Goal: Book appointment/travel/reservation

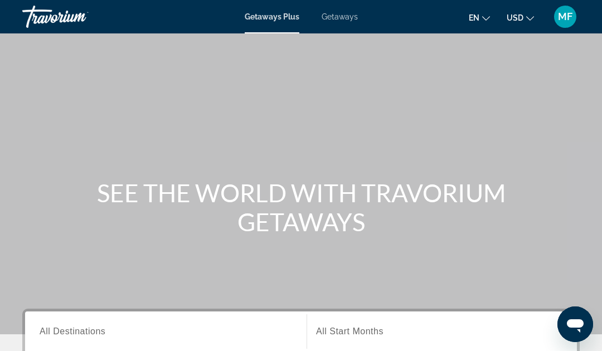
click at [172, 332] on input "Destination All Destinations" at bounding box center [166, 331] width 252 height 13
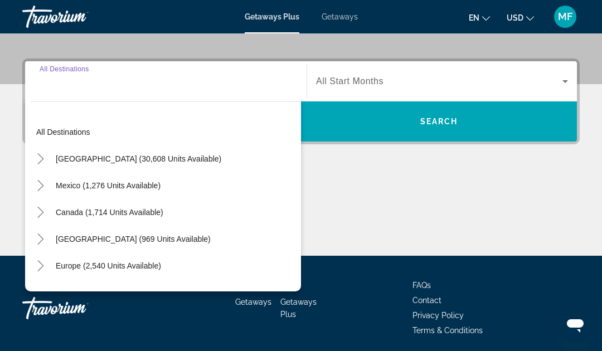
scroll to position [272, 0]
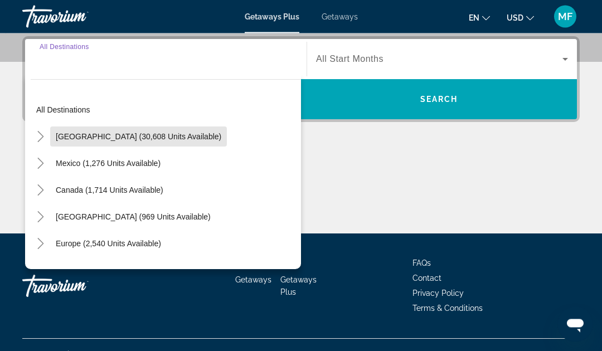
click at [160, 134] on span "United States (30,608 units available)" at bounding box center [138, 137] width 165 height 9
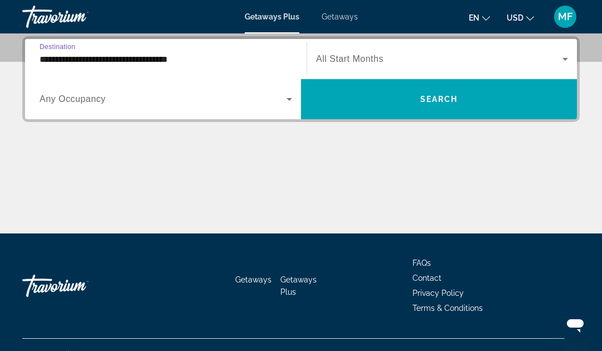
click at [183, 64] on input "**********" at bounding box center [166, 59] width 252 height 13
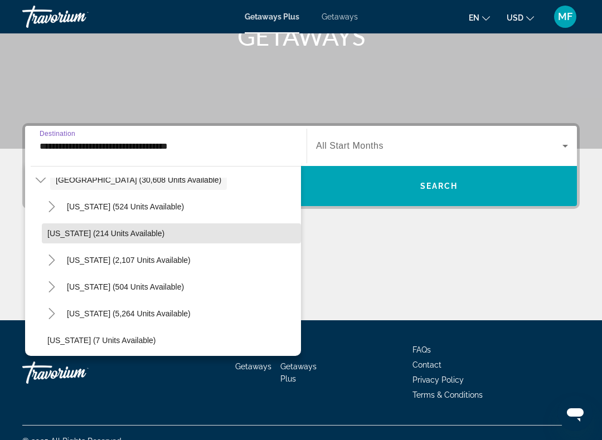
scroll to position [44, 0]
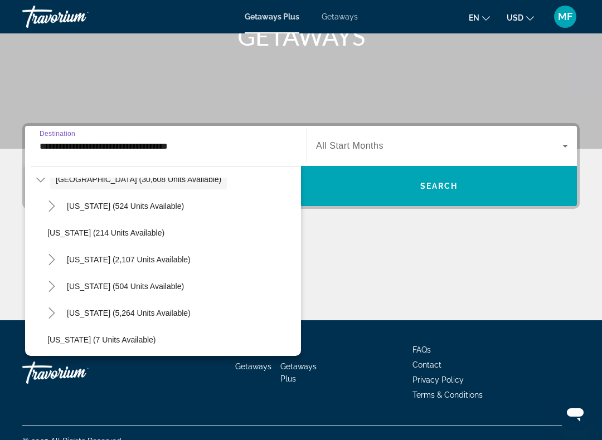
click at [148, 308] on span "Search widget" at bounding box center [128, 313] width 135 height 27
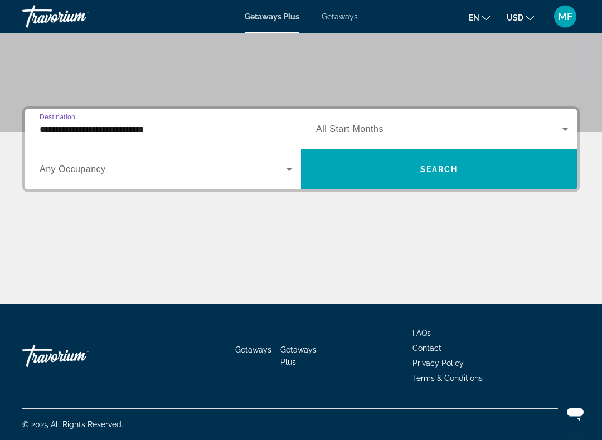
click at [206, 134] on input "**********" at bounding box center [166, 130] width 252 height 13
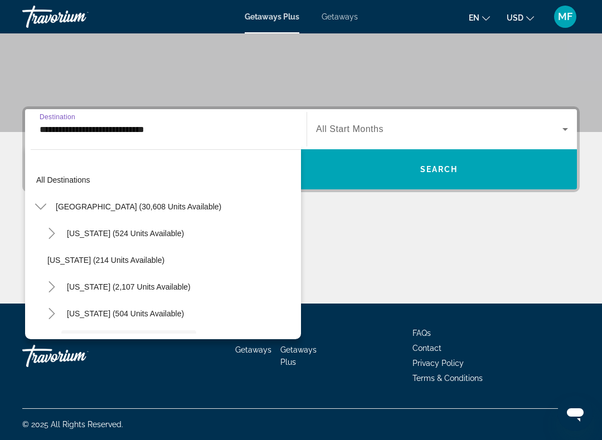
scroll to position [93, 0]
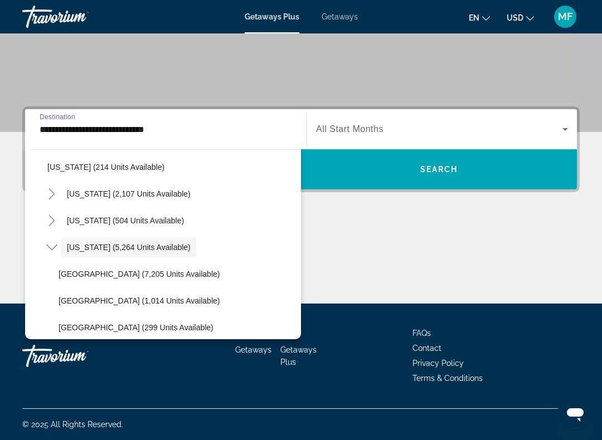
click at [165, 275] on span "Orlando & Disney Area (7,205 units available)" at bounding box center [139, 274] width 161 height 9
type input "**********"
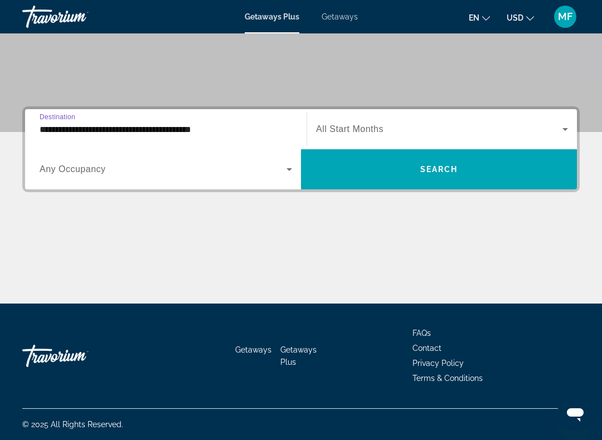
click at [407, 128] on span "Search widget" at bounding box center [439, 129] width 246 height 13
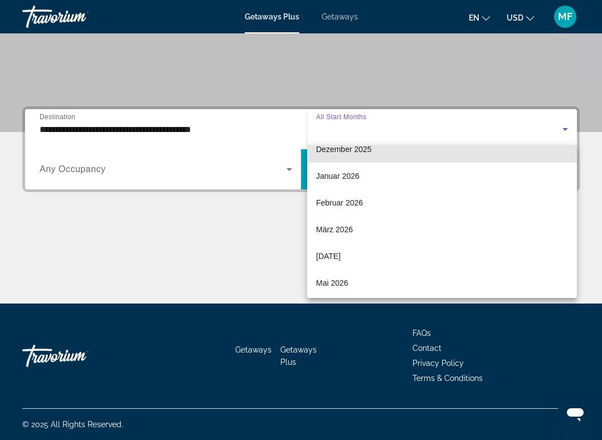
scroll to position [122, 0]
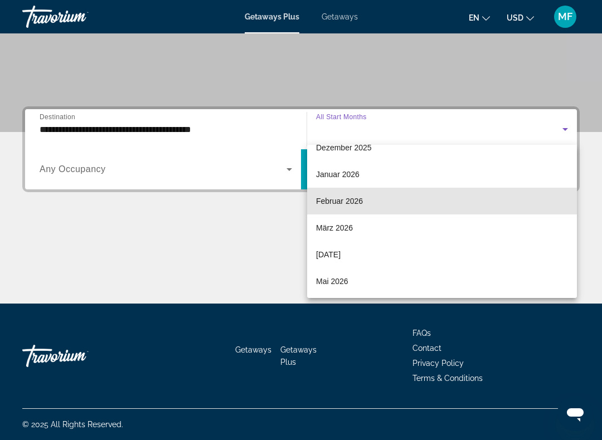
click at [402, 204] on mat-option "Februar 2026" at bounding box center [442, 201] width 270 height 27
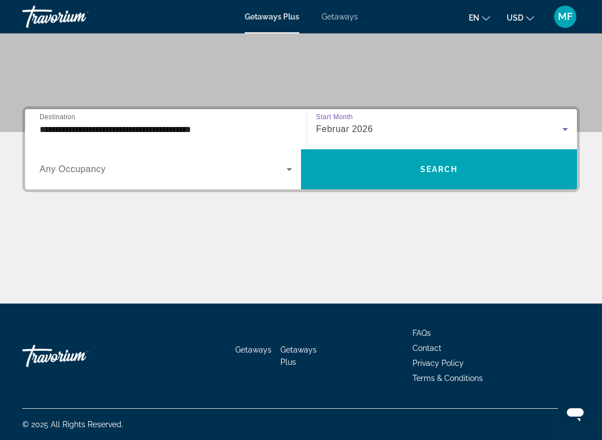
click at [421, 171] on span "Search" at bounding box center [439, 169] width 38 height 9
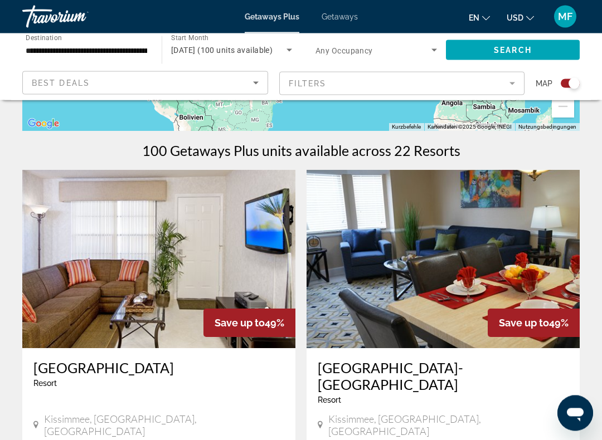
scroll to position [311, 0]
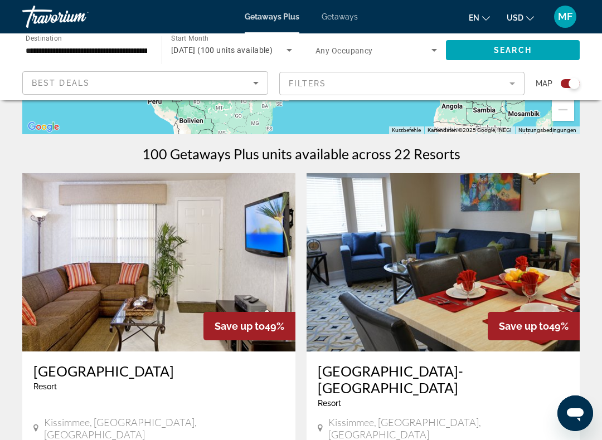
click at [508, 76] on mat-form-field "Filters" at bounding box center [402, 83] width 246 height 23
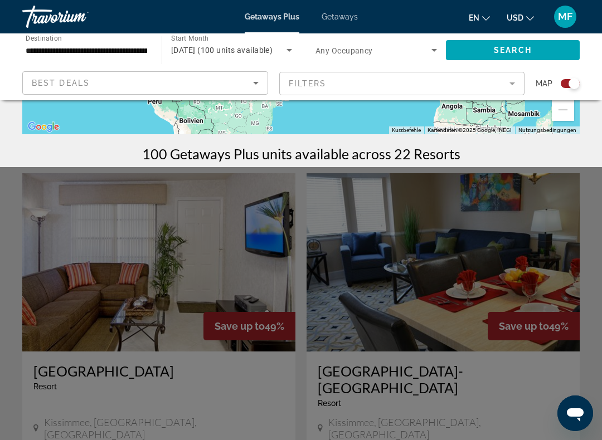
click at [509, 84] on mat-form-field "Filters" at bounding box center [402, 83] width 246 height 23
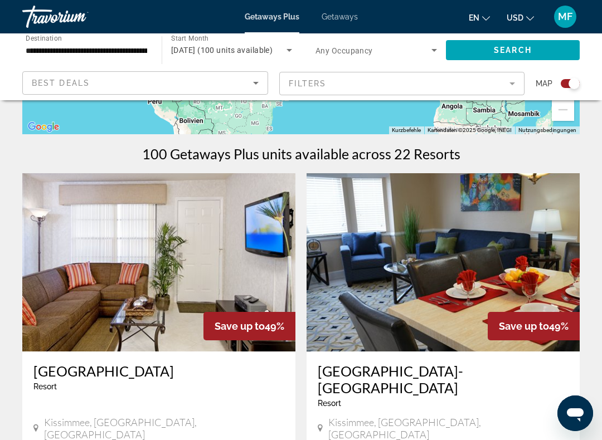
click at [511, 87] on mat-form-field "Filters" at bounding box center [402, 83] width 246 height 23
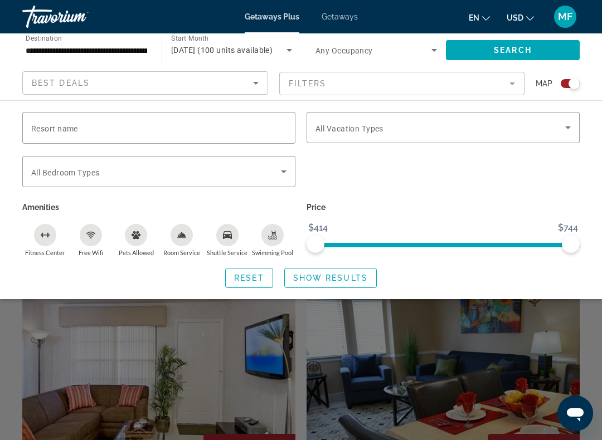
scroll to position [189, 0]
click at [288, 174] on icon "Search widget" at bounding box center [283, 171] width 13 height 13
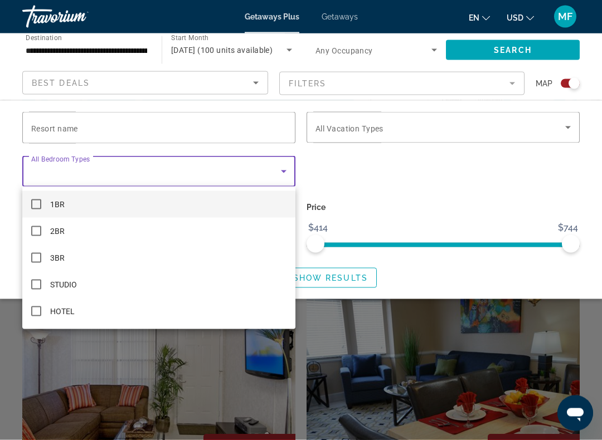
scroll to position [189, 0]
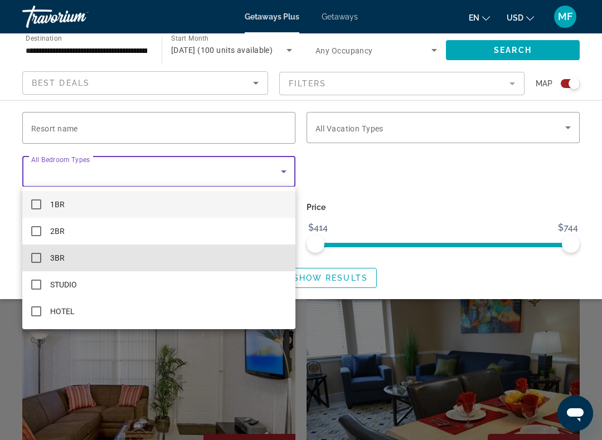
click at [176, 257] on mat-option "3BR" at bounding box center [158, 258] width 273 height 27
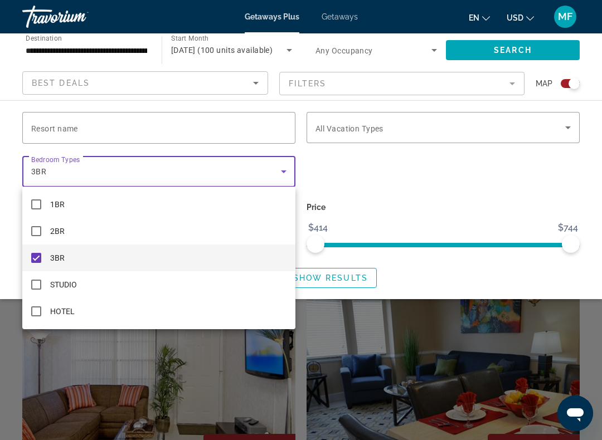
click at [355, 279] on div at bounding box center [301, 220] width 602 height 440
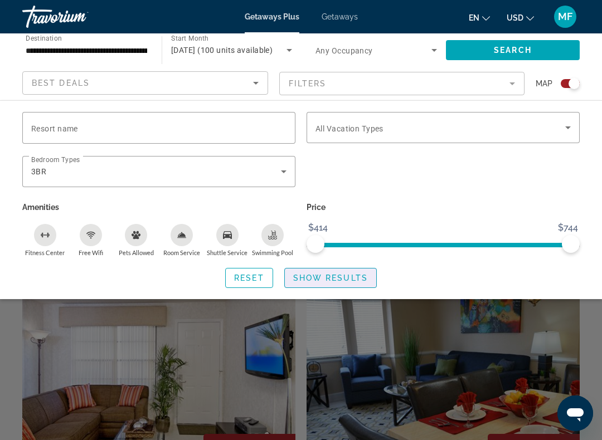
click at [349, 275] on span "Show Results" at bounding box center [330, 278] width 75 height 9
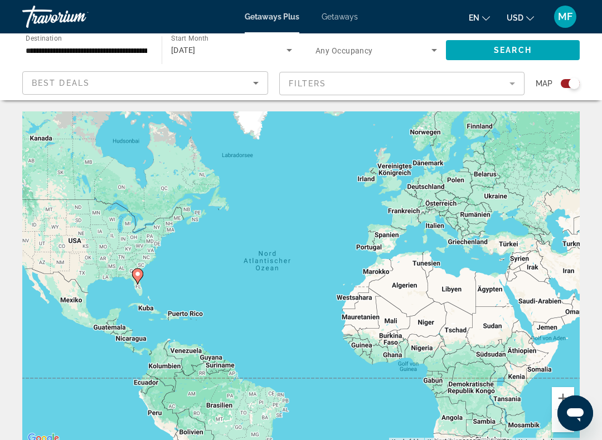
click at [579, 82] on div "Search widget" at bounding box center [573, 83] width 11 height 11
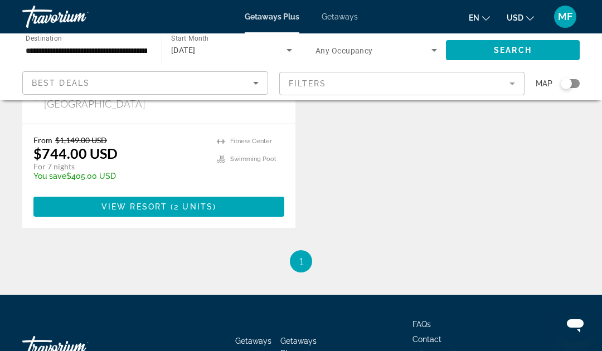
scroll to position [688, 0]
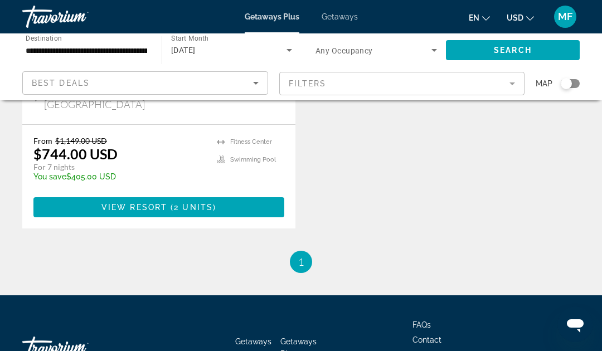
click at [345, 21] on span "Getaways" at bounding box center [340, 16] width 36 height 9
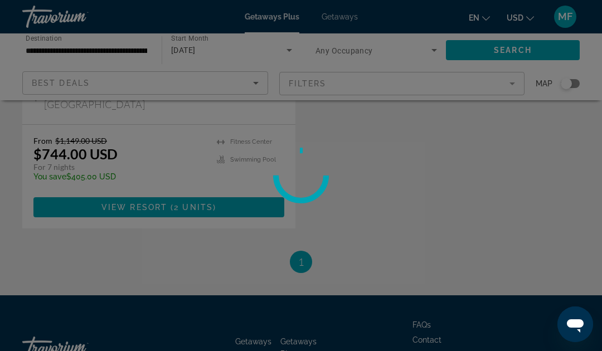
scroll to position [265, 0]
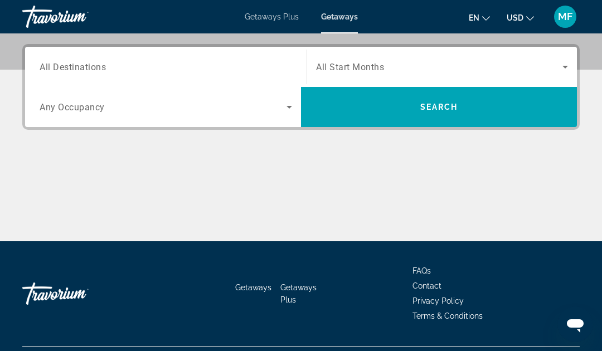
click at [177, 61] on input "Destination All Destinations" at bounding box center [166, 67] width 252 height 13
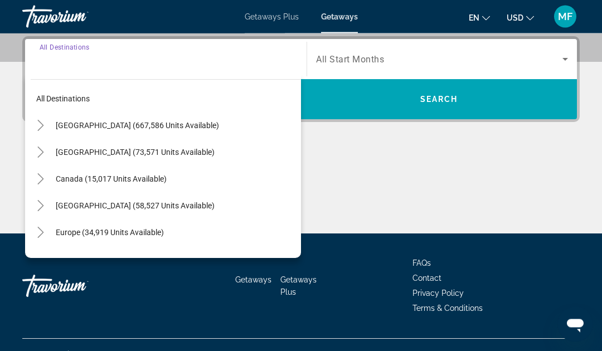
click at [162, 121] on span "[GEOGRAPHIC_DATA] (667,586 units available)" at bounding box center [137, 125] width 163 height 9
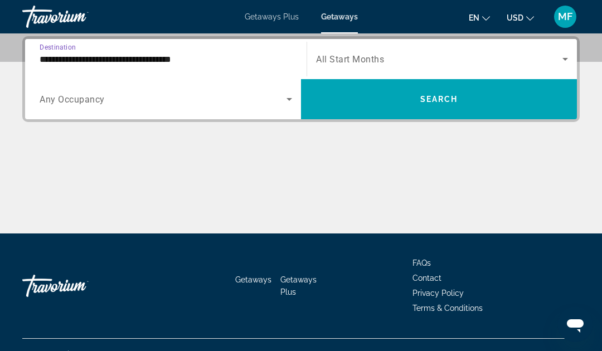
click at [189, 54] on input "**********" at bounding box center [166, 59] width 252 height 13
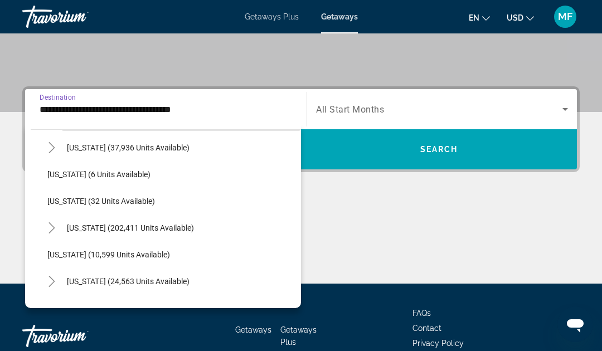
scroll to position [135, 0]
click at [149, 223] on span "[US_STATE] (202,411 units available)" at bounding box center [130, 227] width 127 height 9
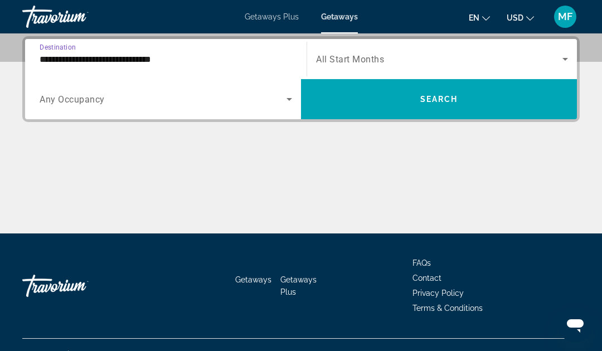
click at [182, 59] on input "**********" at bounding box center [166, 59] width 252 height 13
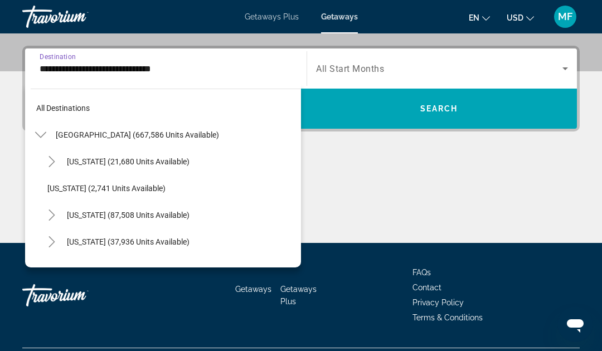
scroll to position [147, 0]
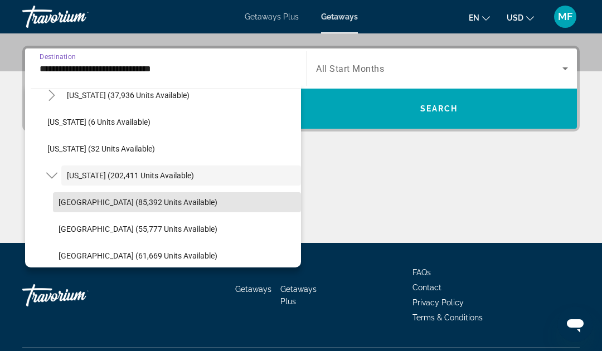
click at [155, 201] on span "[GEOGRAPHIC_DATA] (85,392 units available)" at bounding box center [138, 202] width 159 height 9
type input "**********"
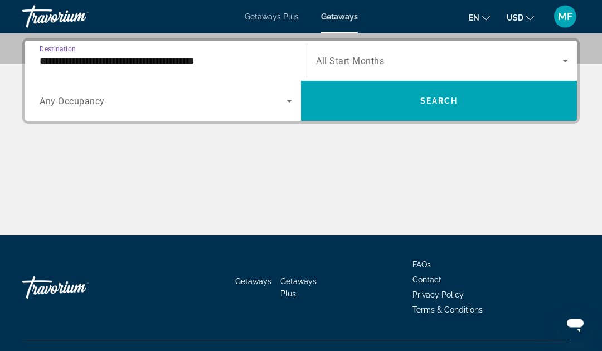
scroll to position [272, 0]
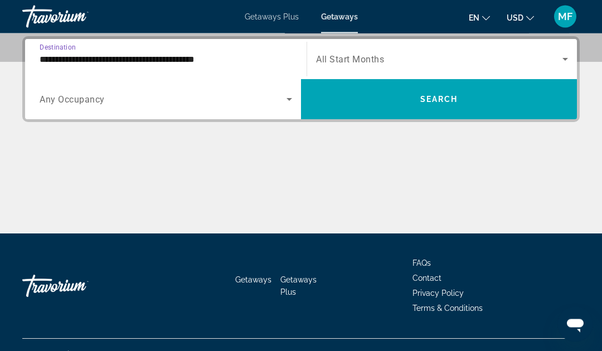
click at [426, 58] on span "Search widget" at bounding box center [439, 59] width 246 height 13
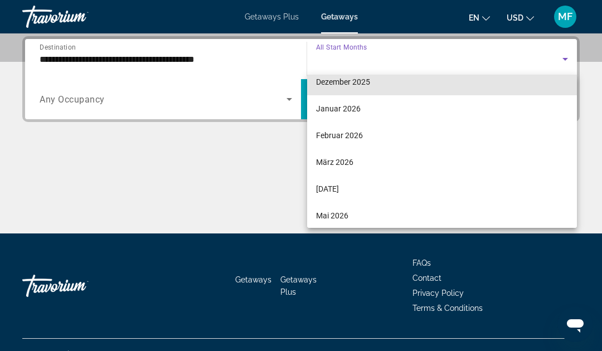
scroll to position [129, 0]
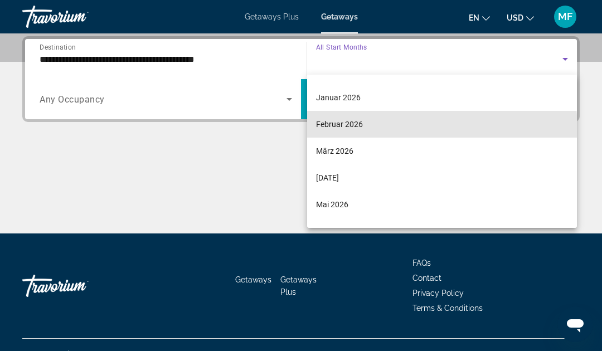
click at [395, 129] on mat-option "Februar 2026" at bounding box center [442, 124] width 270 height 27
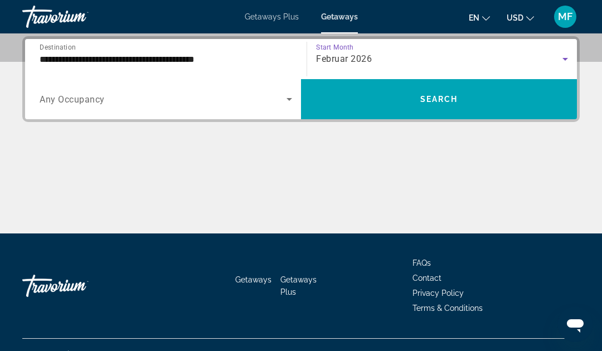
click at [433, 97] on span "Search" at bounding box center [439, 99] width 38 height 9
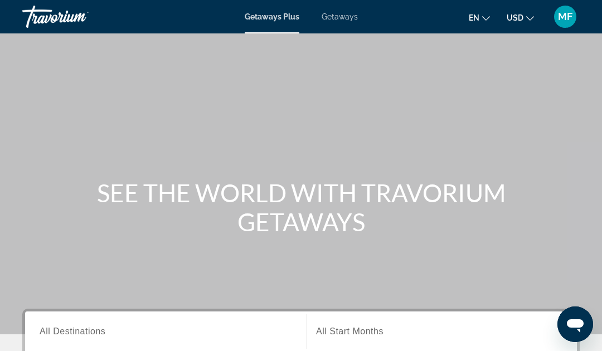
click at [347, 17] on span "Getaways" at bounding box center [340, 16] width 36 height 9
click at [193, 328] on input "Destination All Destinations" at bounding box center [166, 331] width 252 height 13
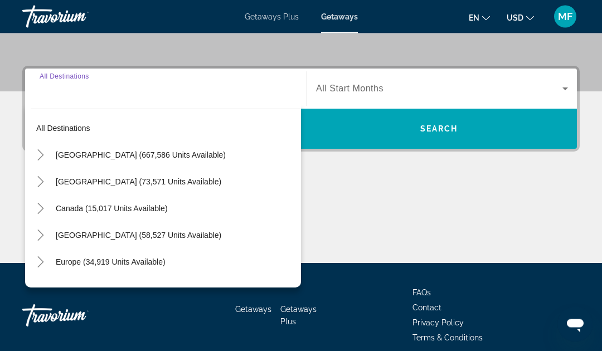
scroll to position [272, 0]
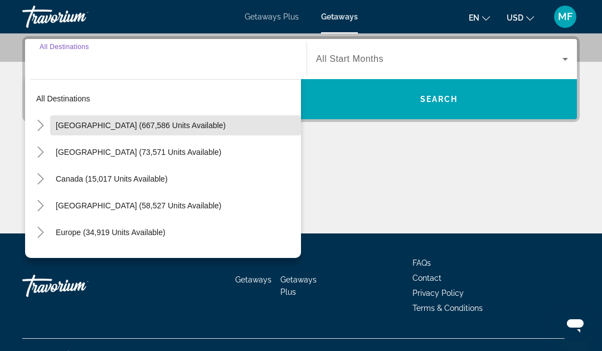
click at [171, 128] on span "[GEOGRAPHIC_DATA] (667,586 units available)" at bounding box center [141, 125] width 170 height 9
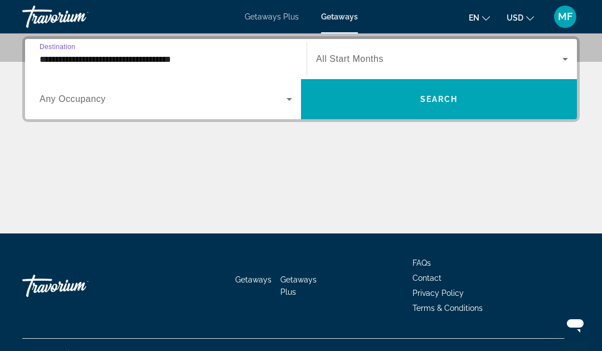
click at [203, 60] on input "**********" at bounding box center [166, 59] width 252 height 13
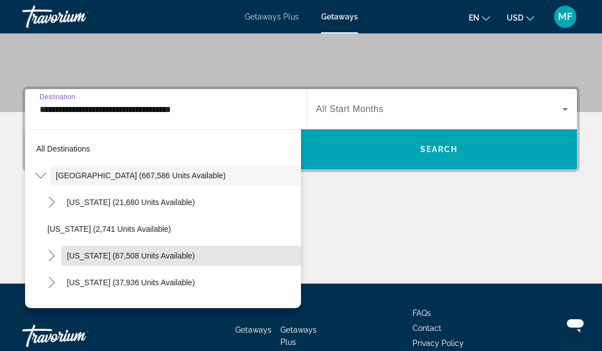
scroll to position [91, 0]
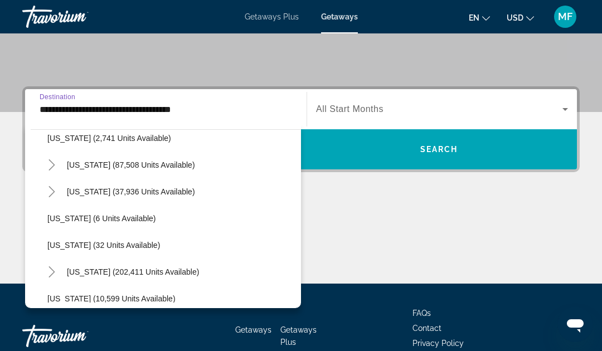
click at [170, 270] on span "[US_STATE] (202,411 units available)" at bounding box center [133, 271] width 132 height 9
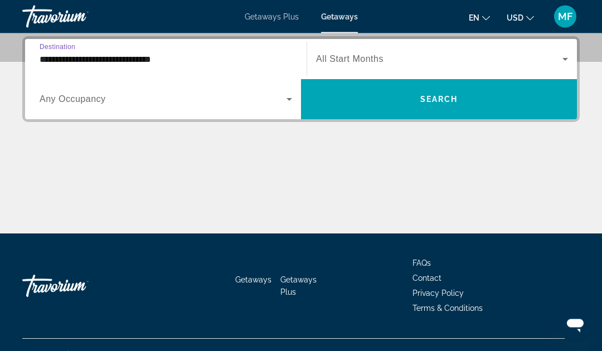
click at [218, 59] on input "**********" at bounding box center [166, 59] width 252 height 13
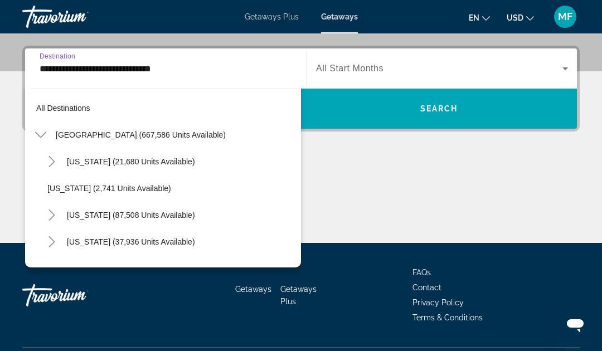
scroll to position [147, 0]
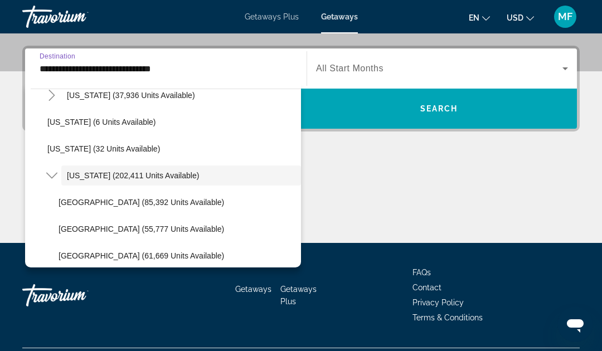
click at [175, 207] on span "Search widget" at bounding box center [177, 202] width 248 height 27
type input "**********"
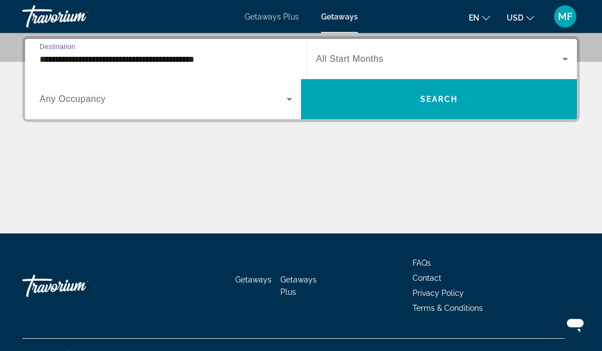
click at [432, 58] on span "Search widget" at bounding box center [439, 59] width 246 height 13
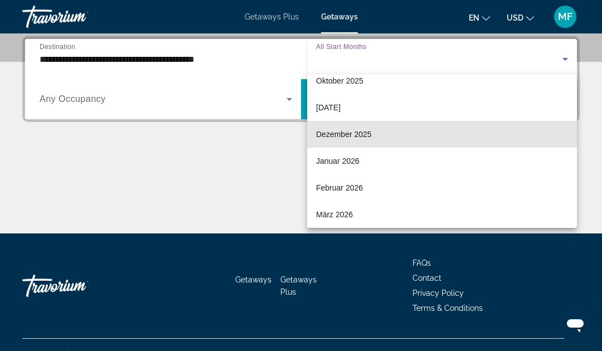
scroll to position [76, 0]
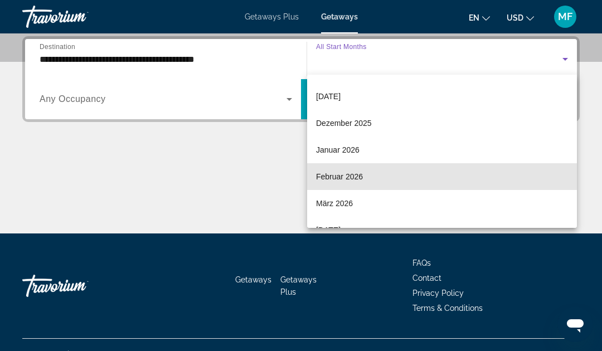
click at [434, 179] on mat-option "Februar 2026" at bounding box center [442, 176] width 270 height 27
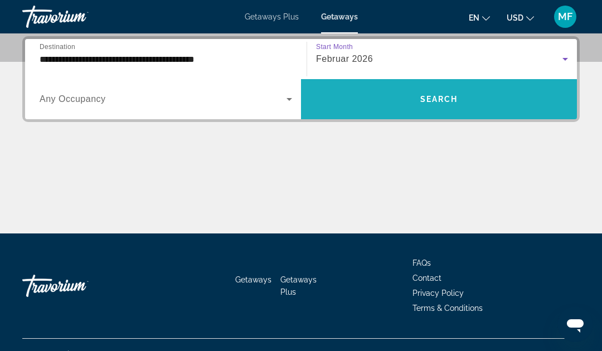
click at [437, 99] on span "Search" at bounding box center [439, 99] width 38 height 9
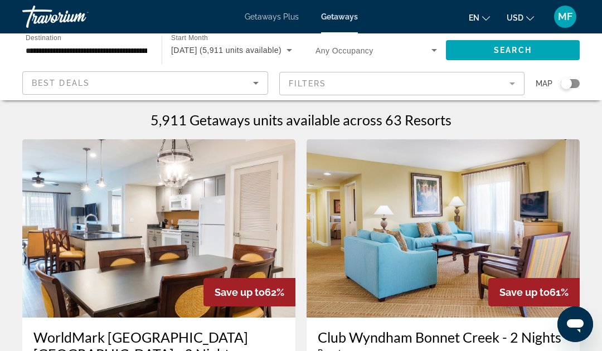
click at [513, 80] on mat-form-field "Filters" at bounding box center [402, 83] width 246 height 23
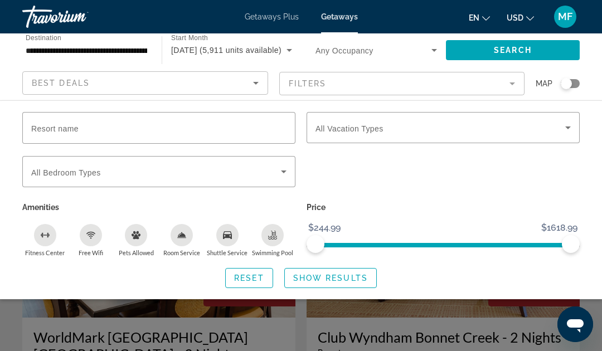
click at [294, 165] on div "Bedroom Types All Bedroom Types" at bounding box center [158, 171] width 273 height 31
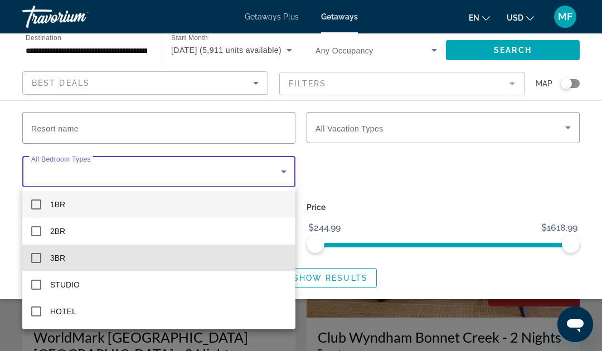
click at [161, 252] on mat-option "3BR" at bounding box center [158, 258] width 273 height 27
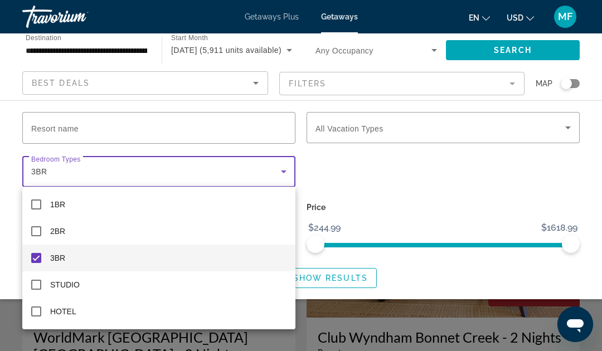
click at [418, 269] on div at bounding box center [301, 175] width 602 height 351
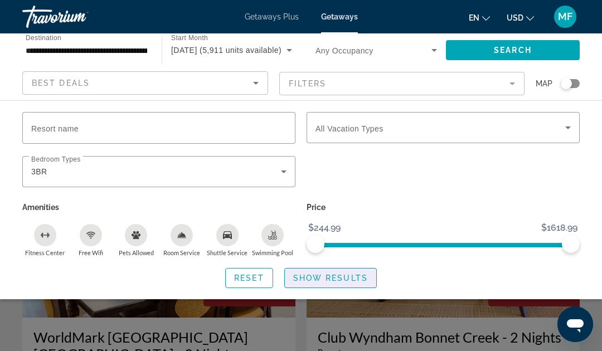
click at [365, 274] on span "Show Results" at bounding box center [330, 278] width 75 height 9
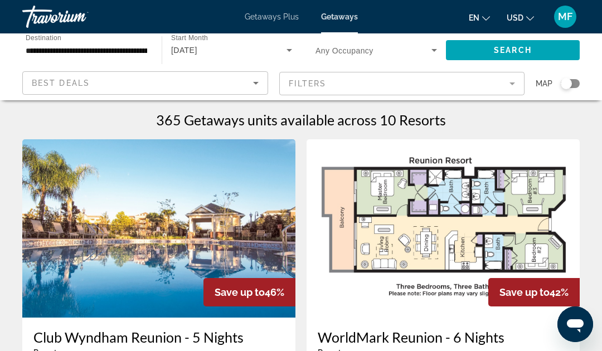
click at [193, 215] on img "Main content" at bounding box center [158, 228] width 273 height 178
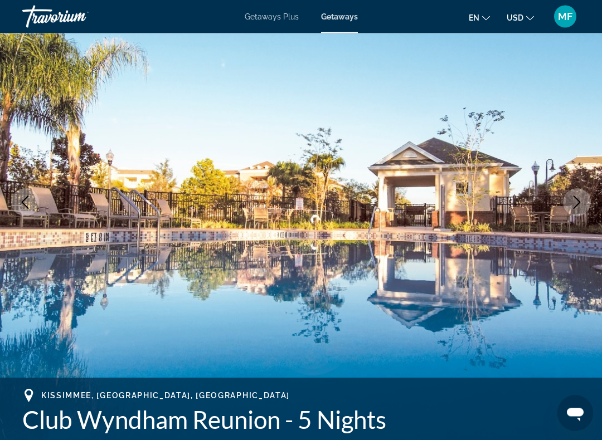
click at [573, 206] on icon "Next image" at bounding box center [576, 202] width 13 height 13
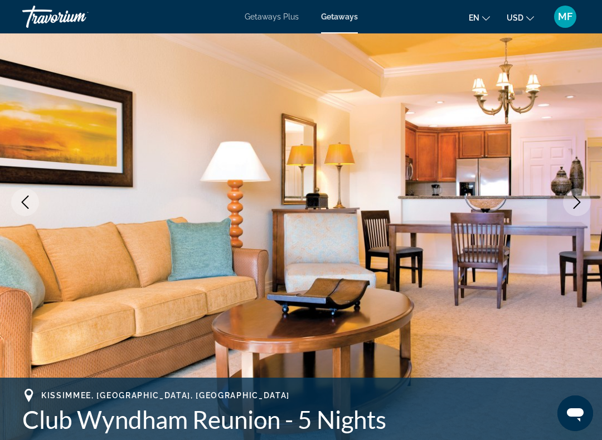
click at [576, 199] on icon "Next image" at bounding box center [576, 202] width 13 height 13
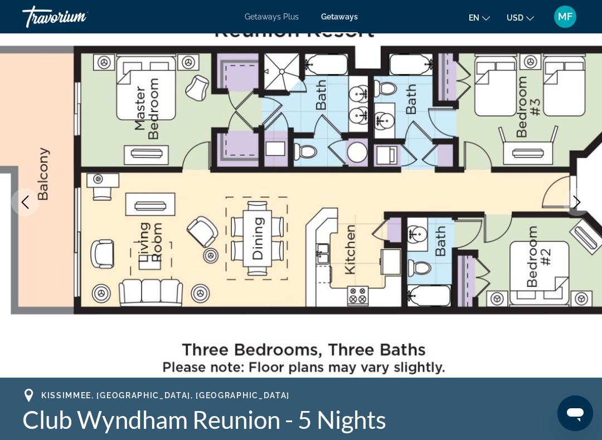
click at [583, 198] on icon "Next image" at bounding box center [576, 202] width 13 height 13
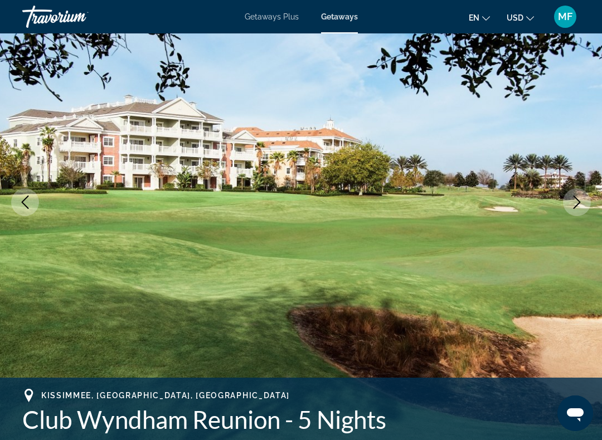
click at [583, 198] on icon "Next image" at bounding box center [576, 202] width 13 height 13
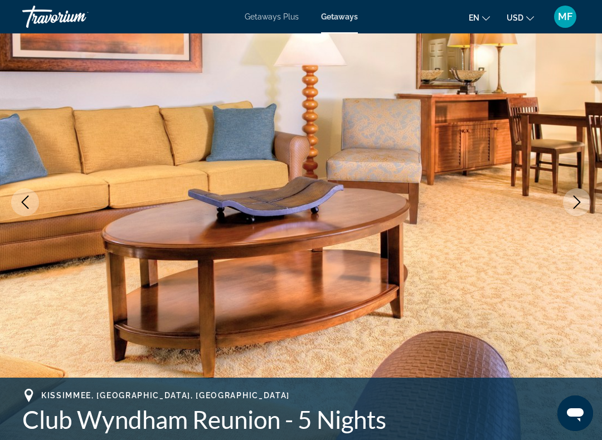
click at [585, 199] on button "Next image" at bounding box center [577, 202] width 28 height 28
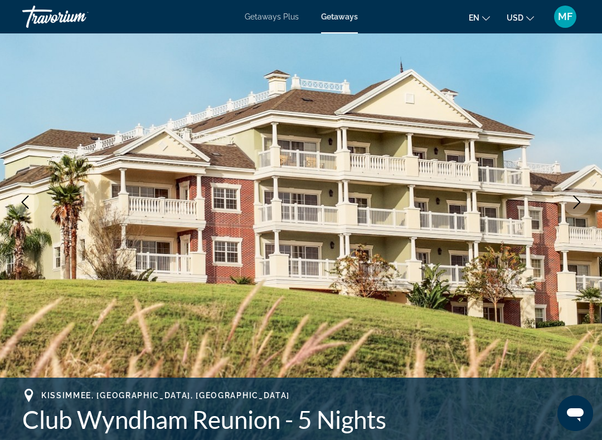
click at [585, 197] on button "Next image" at bounding box center [577, 202] width 28 height 28
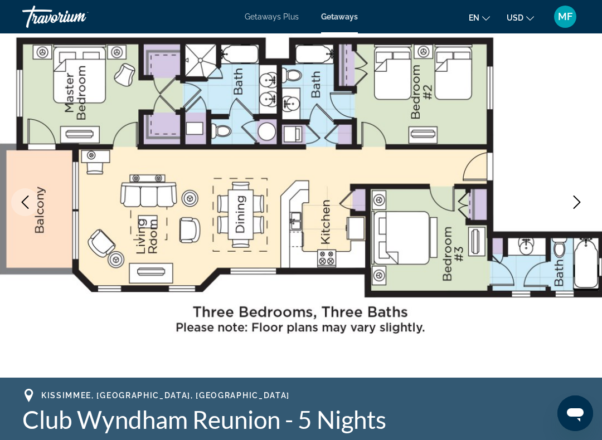
click at [581, 200] on icon "Next image" at bounding box center [576, 202] width 13 height 13
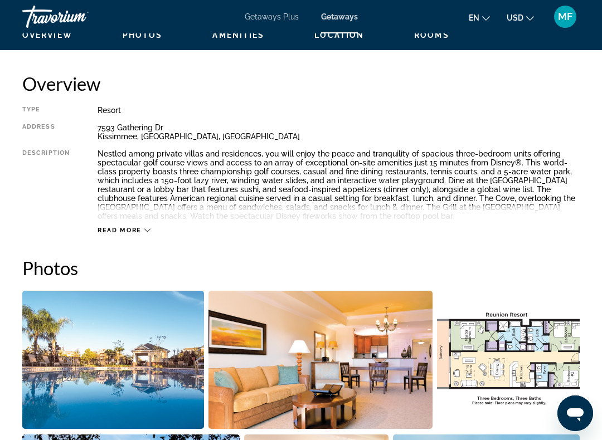
scroll to position [546, 0]
click at [126, 234] on span "Read more" at bounding box center [120, 230] width 44 height 7
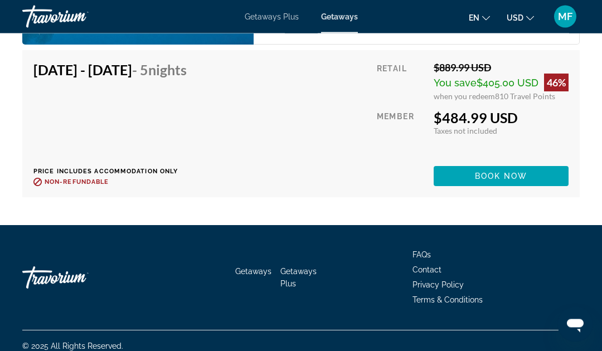
scroll to position [2398, 0]
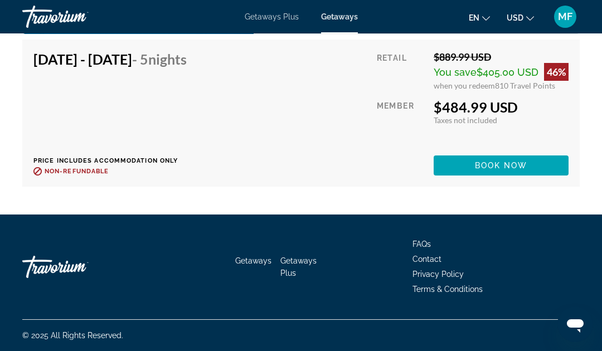
click at [503, 176] on span "Main content" at bounding box center [501, 165] width 135 height 27
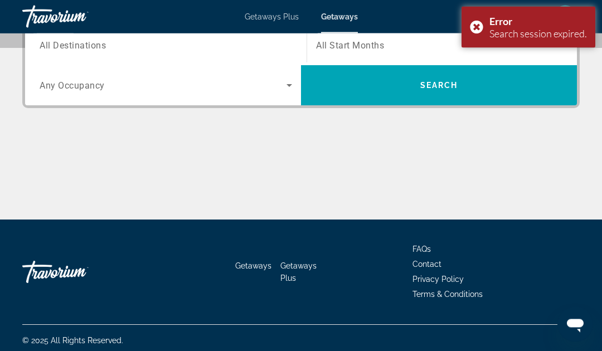
scroll to position [291, 0]
